Goal: Transaction & Acquisition: Purchase product/service

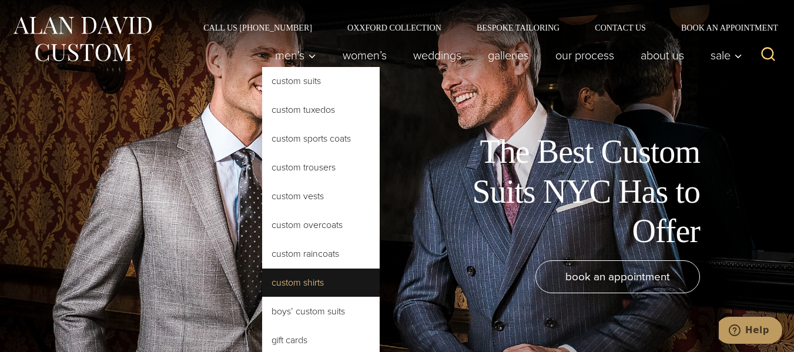
click at [304, 290] on link "Custom Shirts" at bounding box center [321, 283] width 118 height 28
